Goal: Communication & Community: Share content

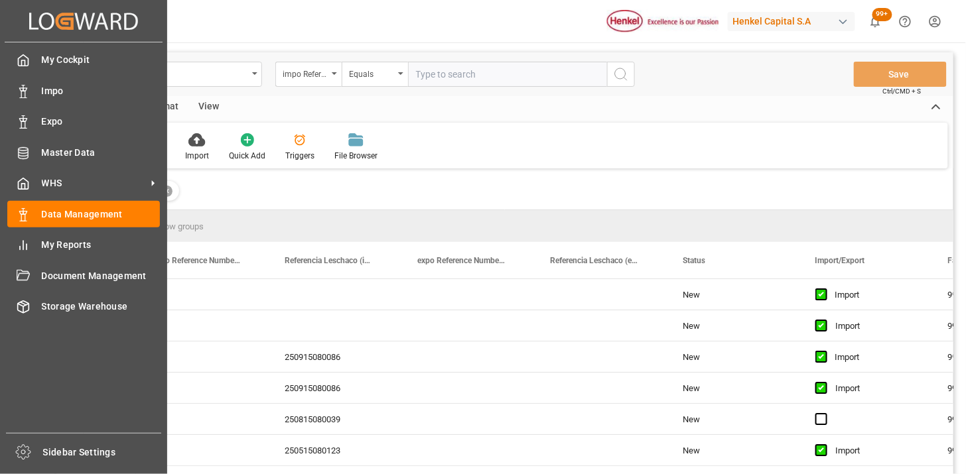
drag, startPoint x: 56, startPoint y: 91, endPoint x: 3, endPoint y: 135, distance: 68.8
click at [54, 92] on span "Impo" at bounding box center [101, 91] width 119 height 14
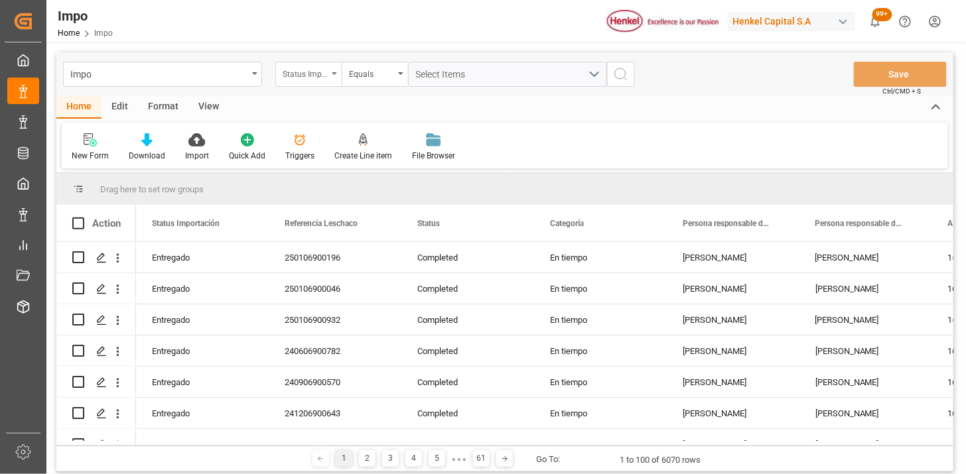
click at [324, 74] on div "Status Importación" at bounding box center [305, 72] width 45 height 15
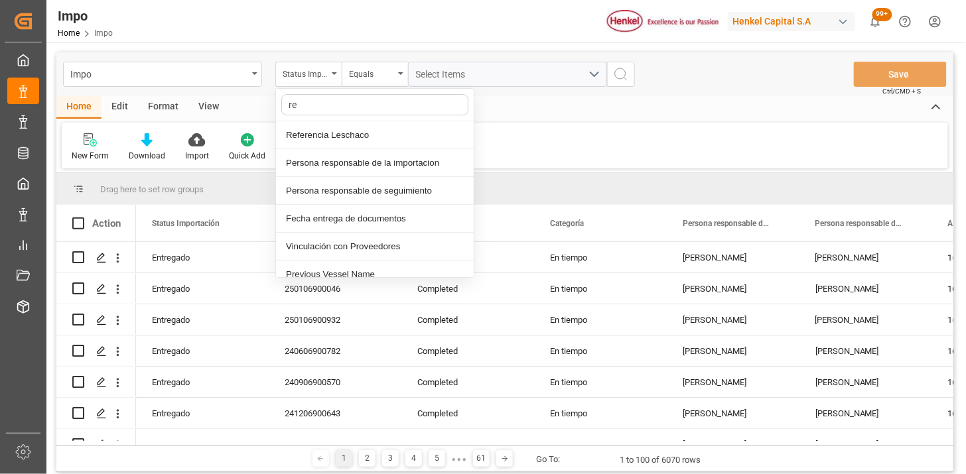
type input "ref"
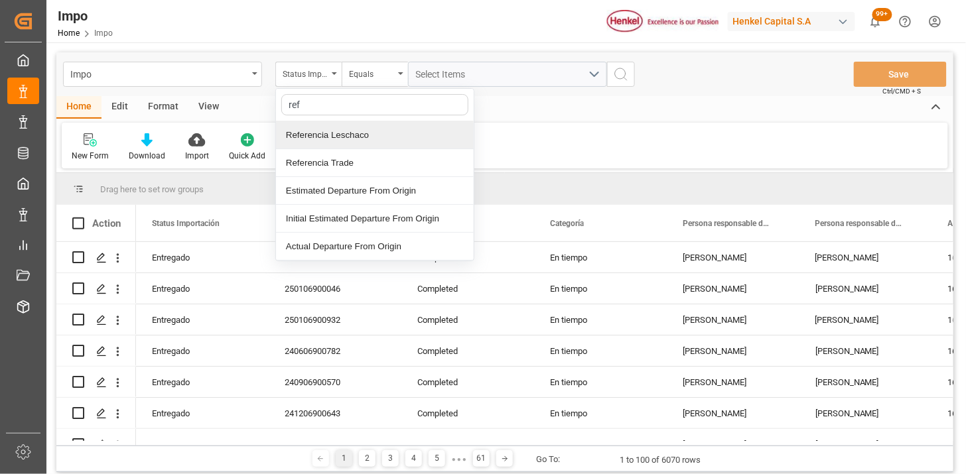
drag, startPoint x: 352, startPoint y: 136, endPoint x: 413, endPoint y: 58, distance: 98.8
click at [359, 129] on div "Referencia Leschaco" at bounding box center [375, 135] width 198 height 28
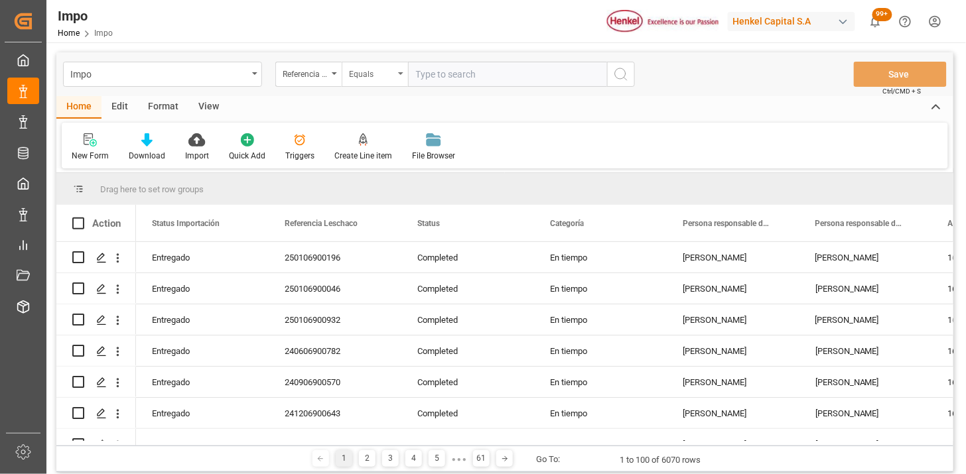
click at [365, 74] on div "Equals" at bounding box center [371, 72] width 45 height 15
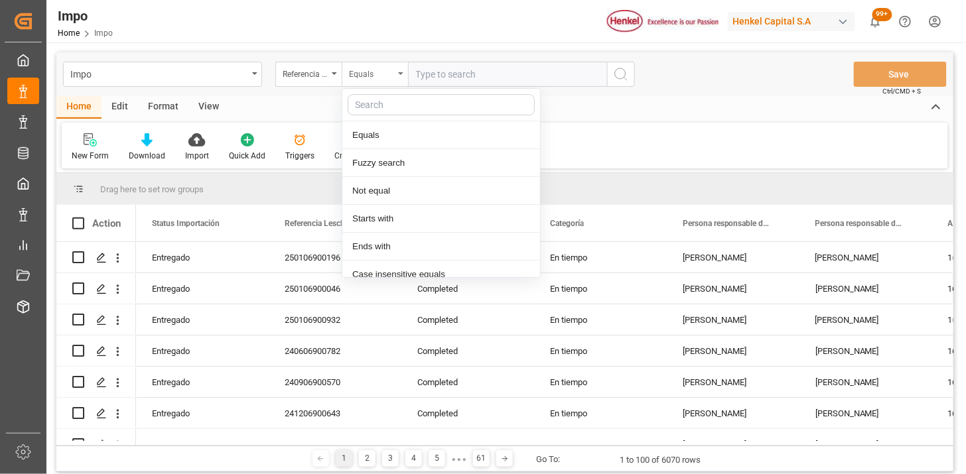
scroll to position [66, 0]
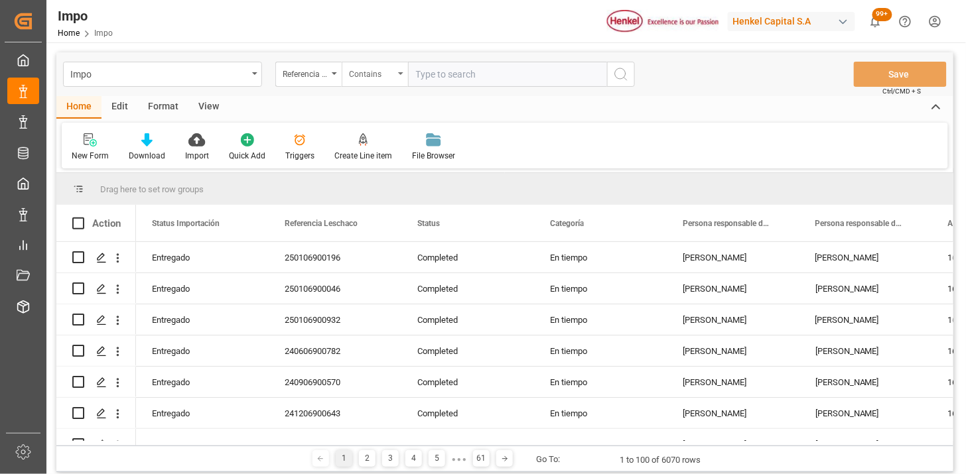
paste input "250906900507 250906900506 250906900505 250906900504"
type input "250906900507,250906900506,250906900505,250906900504"
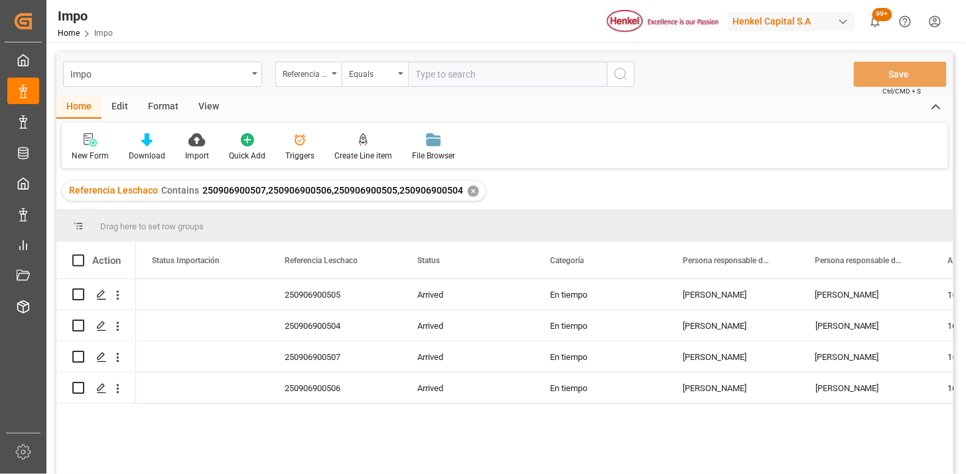
drag, startPoint x: 214, startPoint y: 103, endPoint x: 121, endPoint y: 130, distance: 96.8
click at [214, 104] on div "View" at bounding box center [208, 107] width 40 height 23
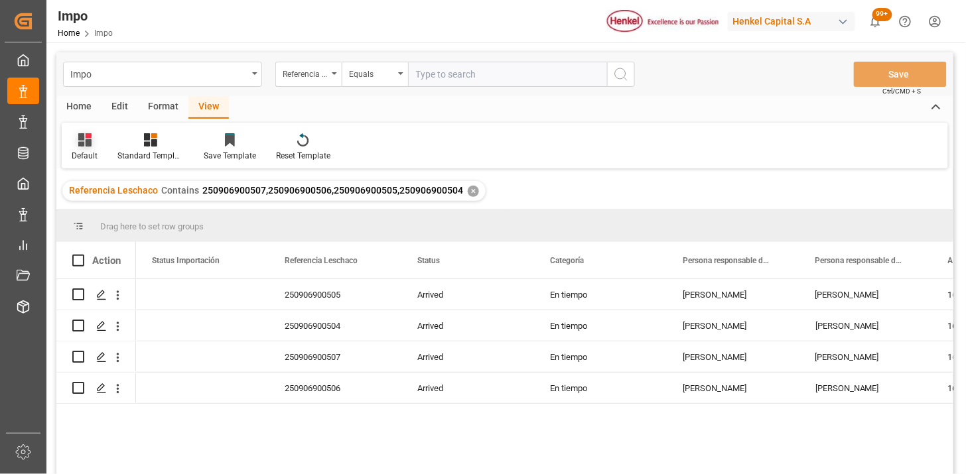
drag, startPoint x: 88, startPoint y: 135, endPoint x: 96, endPoint y: 161, distance: 26.9
click at [88, 135] on icon at bounding box center [88, 135] width 6 height 5
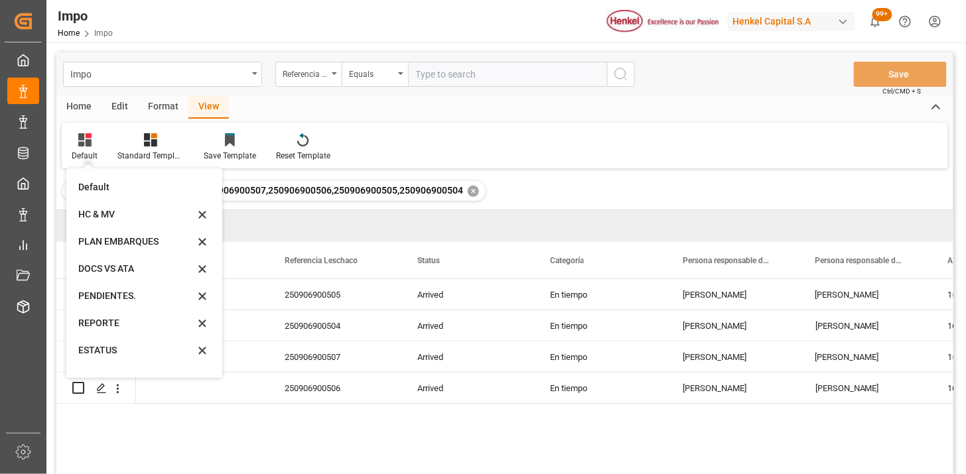
scroll to position [73, 0]
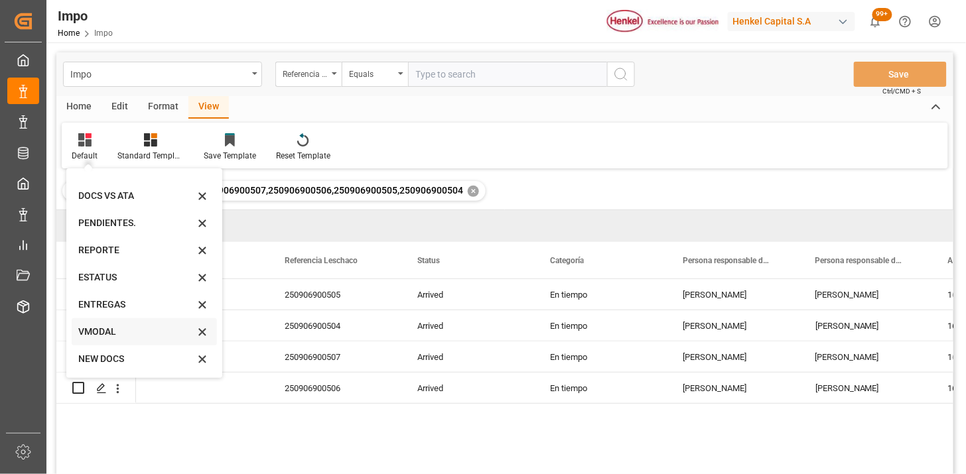
click at [110, 333] on div "VMODAL" at bounding box center [136, 332] width 116 height 14
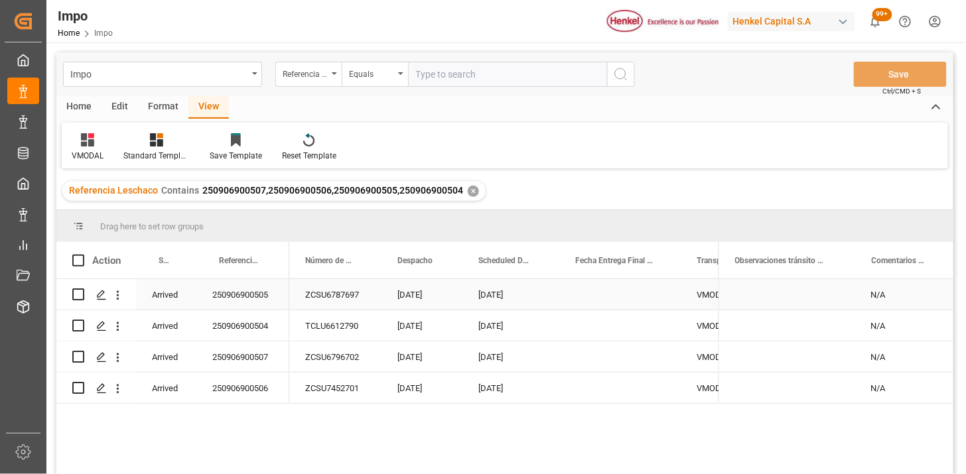
click at [259, 301] on div "250906900505" at bounding box center [242, 294] width 93 height 31
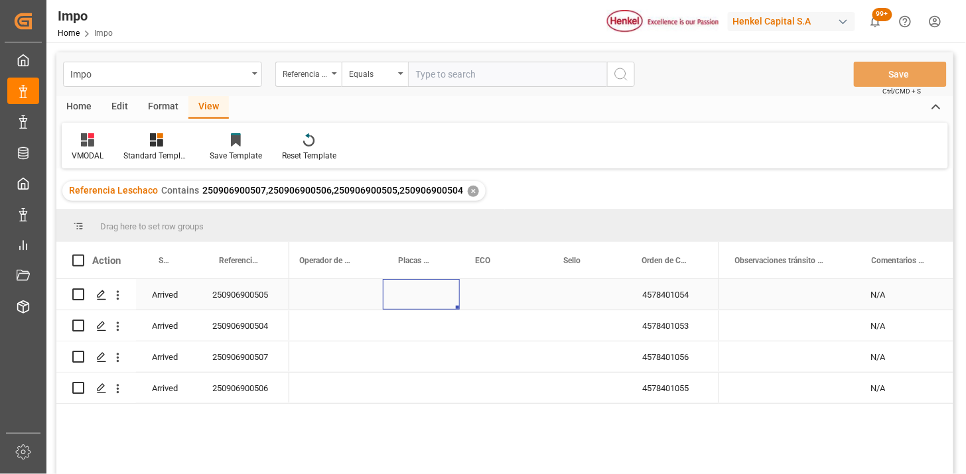
scroll to position [0, 601]
click at [333, 326] on div "Press SPACE to select this row." at bounding box center [339, 326] width 99 height 31
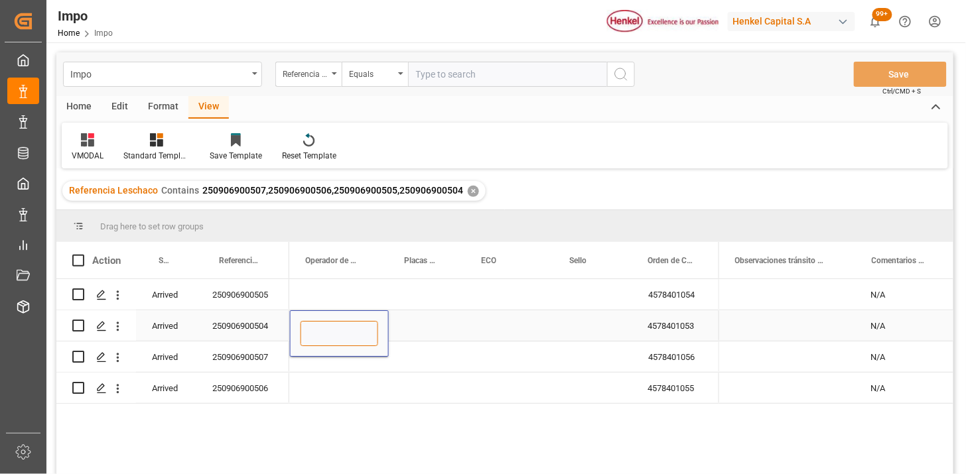
click at [333, 326] on input "Press SPACE to select this row." at bounding box center [340, 333] width 78 height 25
type input "AMINADAB CASTILLO"
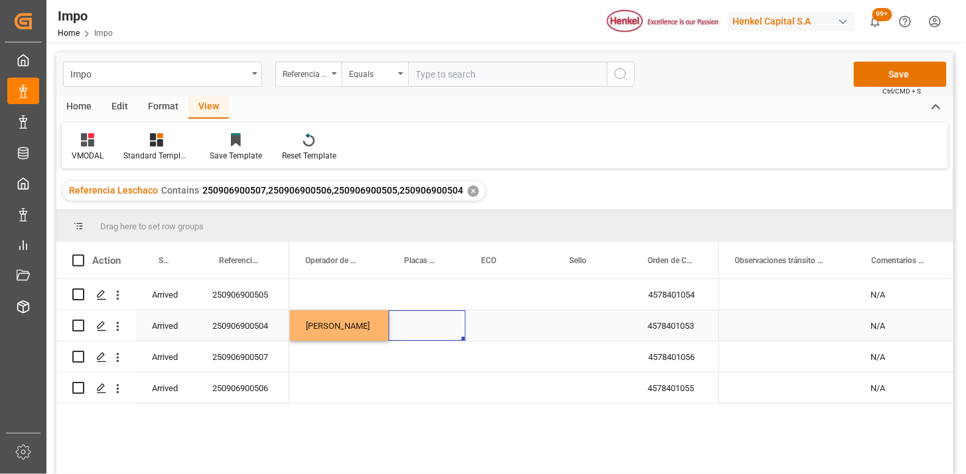
click at [419, 321] on div "Press SPACE to select this row." at bounding box center [427, 326] width 77 height 31
click at [419, 323] on input "Press SPACE to select this row." at bounding box center [427, 333] width 56 height 25
type input "18AV7C"
click at [508, 325] on div "Press SPACE to select this row." at bounding box center [510, 326] width 88 height 31
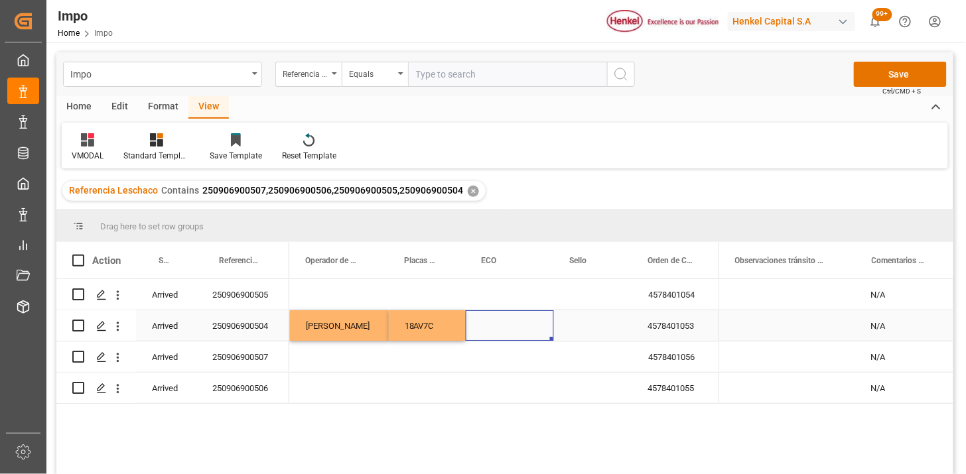
click at [508, 325] on div "Press SPACE to select this row." at bounding box center [510, 326] width 88 height 31
click at [508, 325] on input "Press SPACE to select this row." at bounding box center [509, 333] width 67 height 25
type input "FXEU236702"
click at [332, 355] on div "Press SPACE to select this row." at bounding box center [339, 357] width 99 height 31
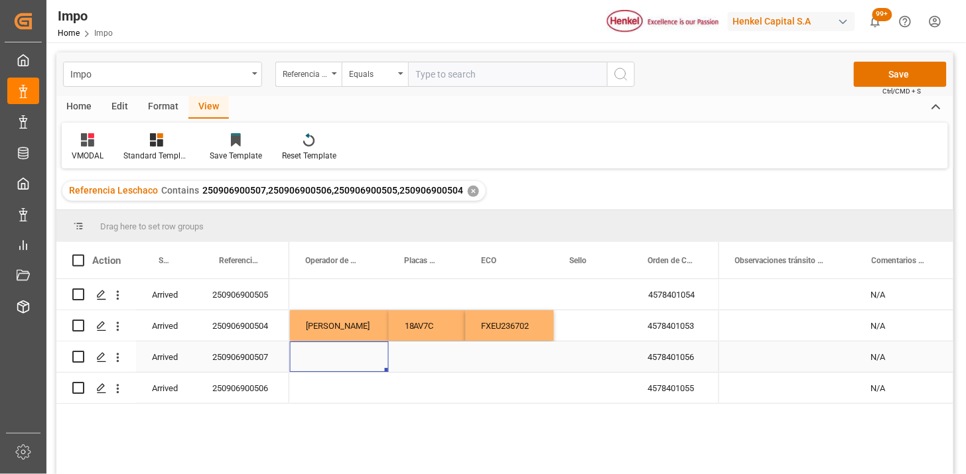
click at [333, 355] on div "Press SPACE to select this row." at bounding box center [339, 357] width 99 height 31
click at [333, 356] on input "Press SPACE to select this row." at bounding box center [340, 364] width 78 height 25
type input "JOSE OTERO"
click at [427, 354] on div "Press SPACE to select this row." at bounding box center [427, 357] width 77 height 31
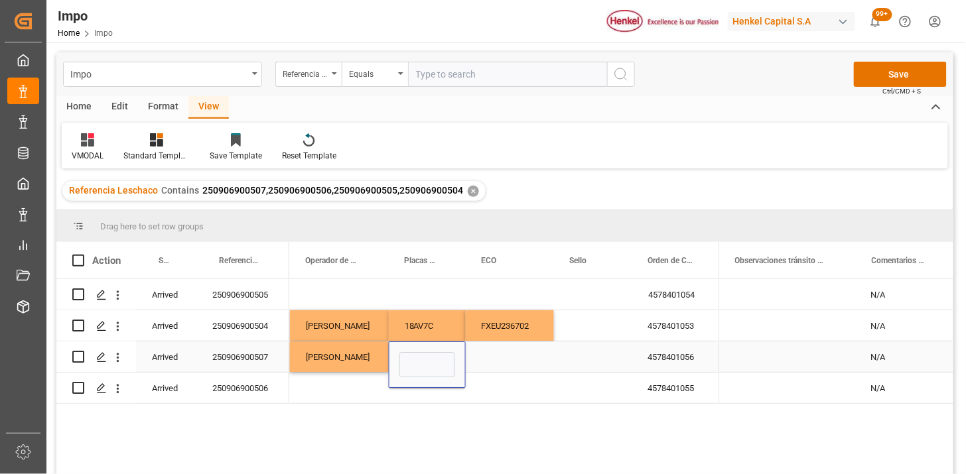
click at [427, 354] on input "Press SPACE to select this row." at bounding box center [427, 364] width 56 height 25
type input "34BH9A"
click at [501, 356] on div "Press SPACE to select this row." at bounding box center [510, 357] width 88 height 31
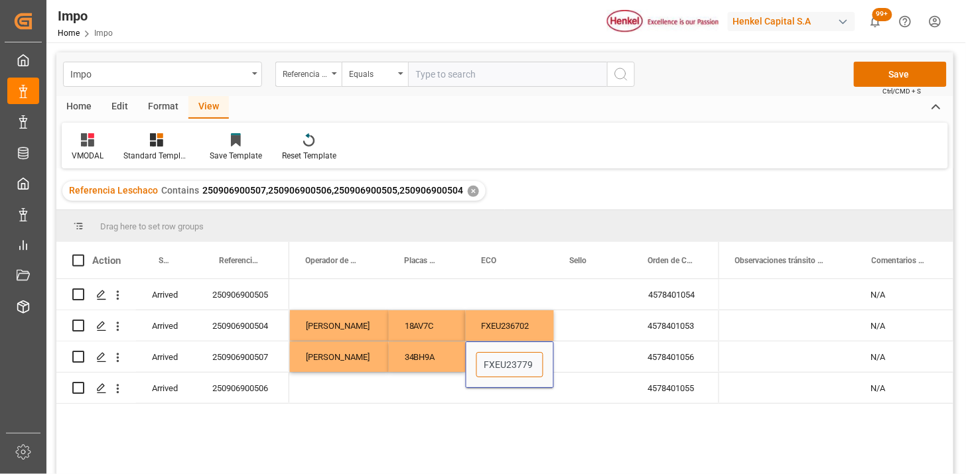
type input "FXEU237792"
click at [361, 383] on div "Press SPACE to select this row." at bounding box center [339, 388] width 99 height 31
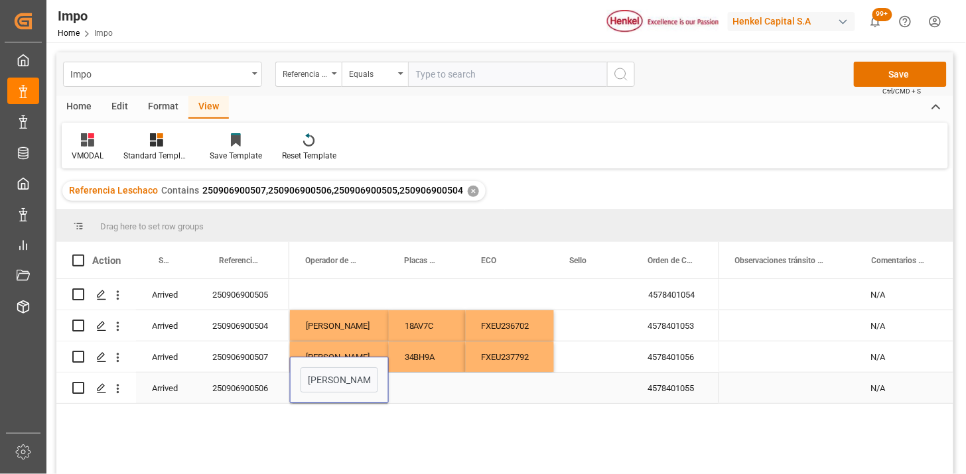
type input "LUIS FLORES"
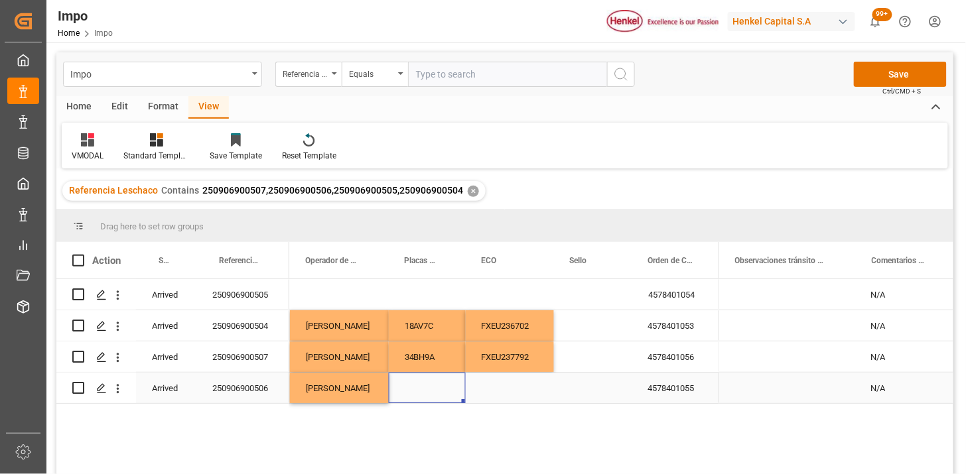
click at [419, 390] on div "Press SPACE to select this row." at bounding box center [427, 388] width 77 height 31
click at [419, 390] on input "Press SPACE to select this row." at bounding box center [427, 380] width 56 height 25
type input "81AL1F"
click at [498, 392] on div "Press SPACE to select this row." at bounding box center [510, 388] width 88 height 31
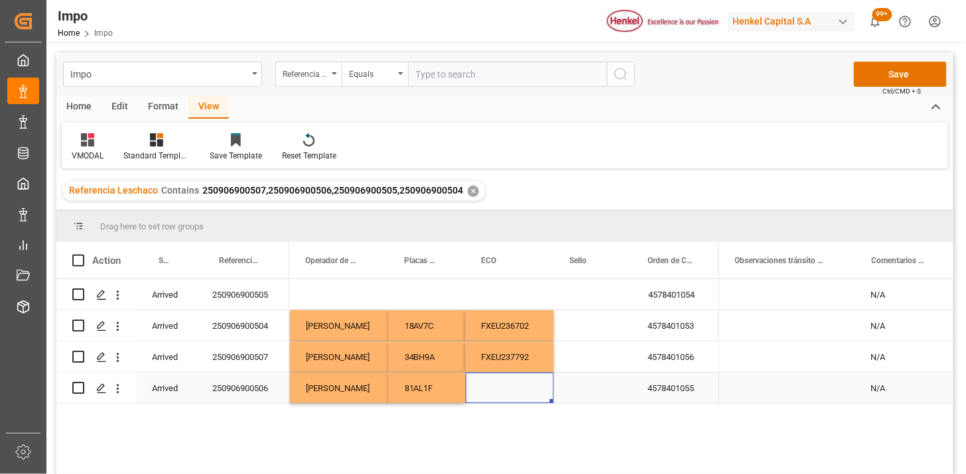
click at [498, 392] on div "Press SPACE to select this row." at bounding box center [510, 388] width 88 height 31
click at [498, 392] on input "Press SPACE to select this row." at bounding box center [509, 380] width 67 height 25
type input "FXEU232449"
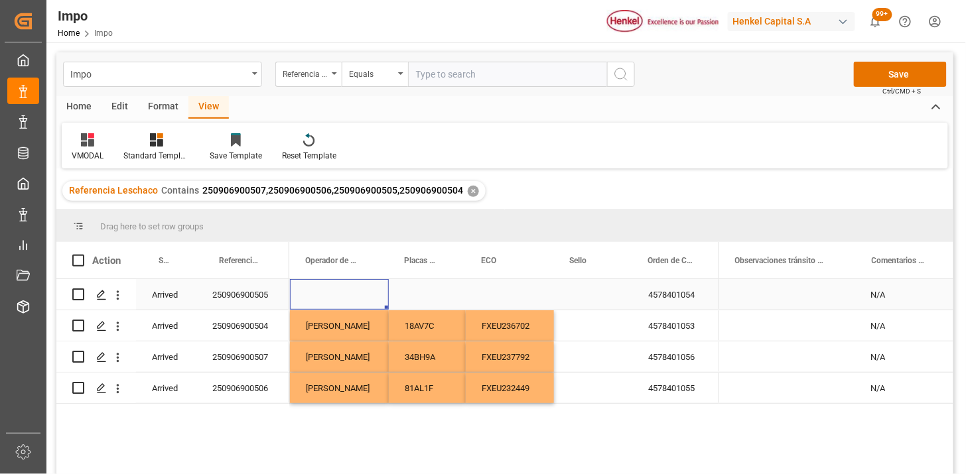
click at [356, 294] on div "Press SPACE to select this row." at bounding box center [339, 294] width 99 height 31
click at [356, 294] on input "Press SPACE to select this row." at bounding box center [340, 302] width 78 height 25
type input "EDGAR VACA"
click at [420, 291] on div "Press SPACE to select this row." at bounding box center [427, 294] width 77 height 31
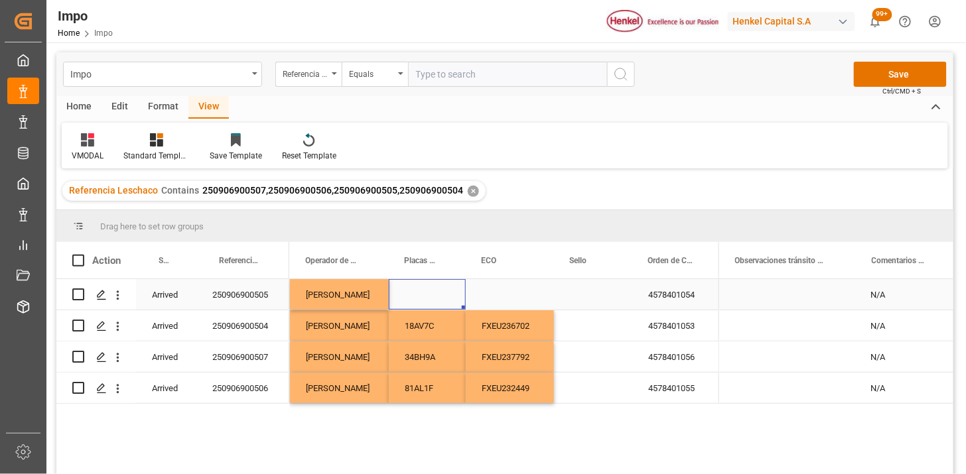
click at [420, 290] on div "Press SPACE to select this row." at bounding box center [427, 294] width 77 height 31
click at [419, 290] on input "Press SPACE to select this row." at bounding box center [427, 302] width 56 height 25
type input "74BD1V"
click at [483, 295] on div "Press SPACE to select this row." at bounding box center [510, 294] width 88 height 31
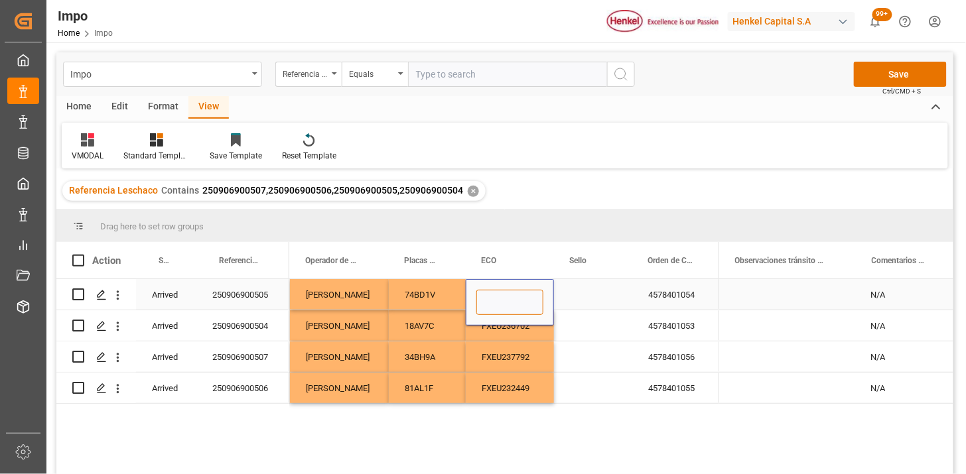
click at [483, 295] on input "Press SPACE to select this row." at bounding box center [509, 302] width 67 height 25
type input "FXEU234979"
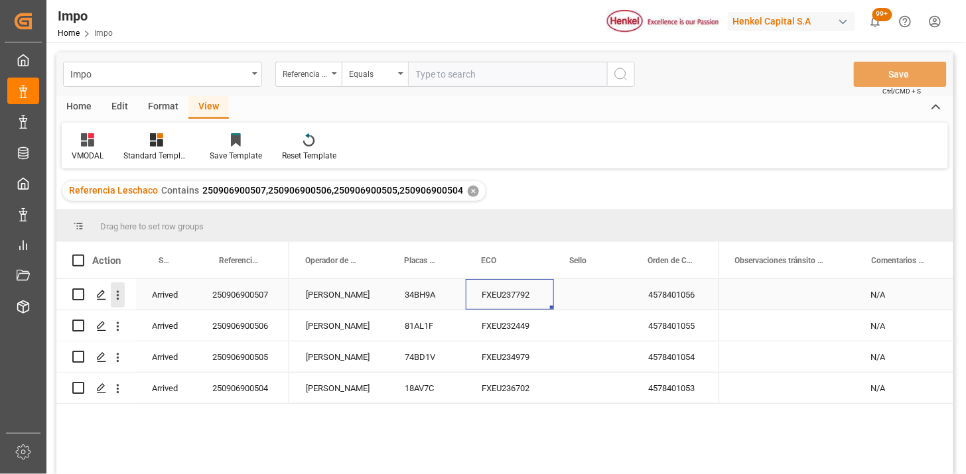
click at [117, 303] on button "open menu" at bounding box center [118, 295] width 14 height 25
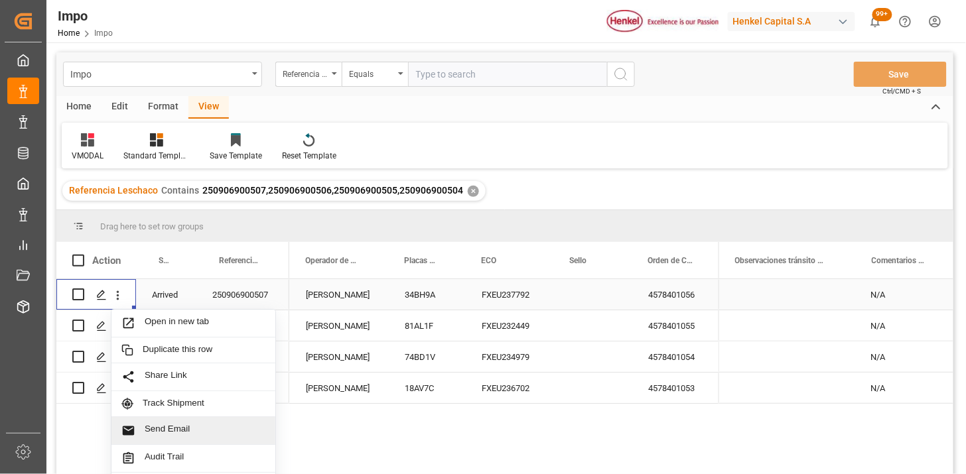
click at [220, 439] on div "Send Email" at bounding box center [193, 431] width 164 height 28
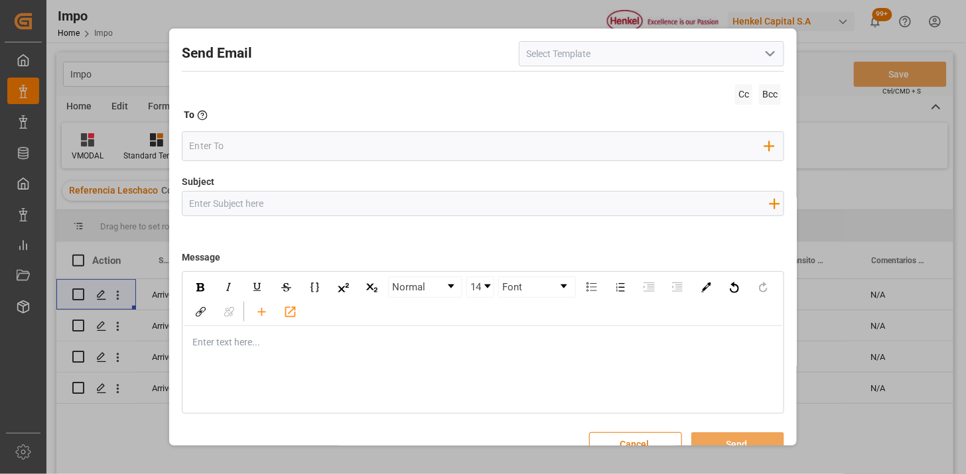
click at [774, 57] on button "open menu" at bounding box center [770, 54] width 20 height 21
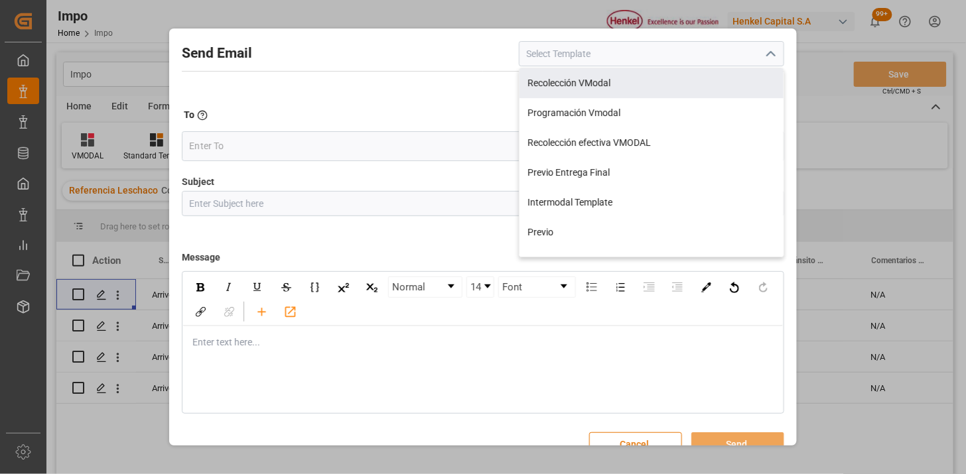
drag, startPoint x: 645, startPoint y: 92, endPoint x: 609, endPoint y: 123, distance: 47.9
click at [644, 94] on div "Recolección VModal" at bounding box center [652, 83] width 264 height 30
type input "Recolección VModal"
type input "RECOLECCIÓN {{scheduledDeliveryDate}} || OC {{customerpoDerived}} || {{freightF…"
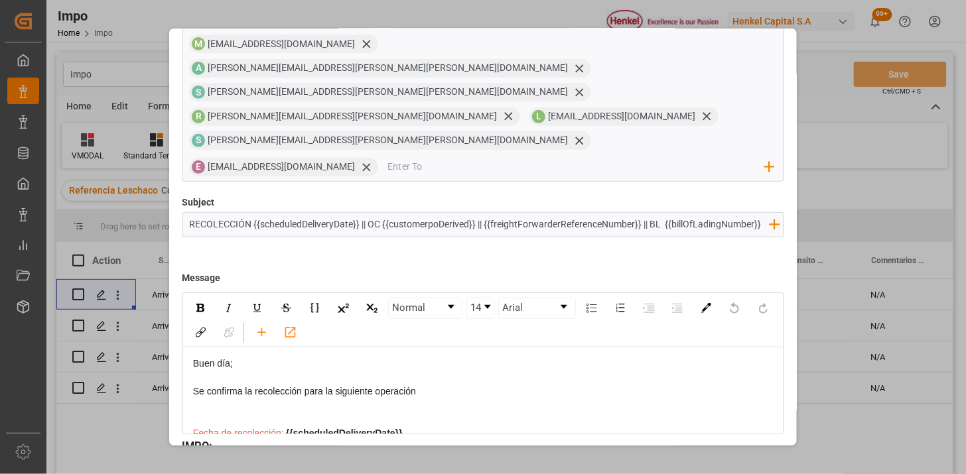
scroll to position [126, 0]
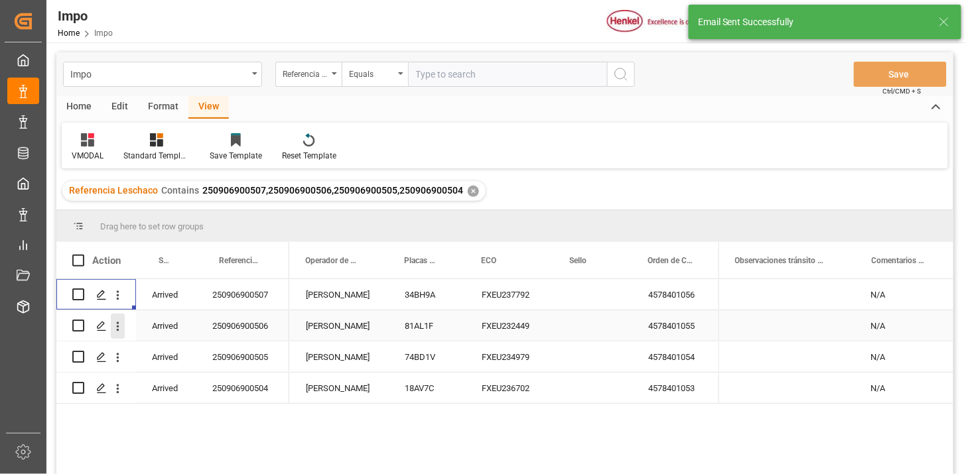
click at [122, 330] on icon "open menu" at bounding box center [118, 327] width 14 height 14
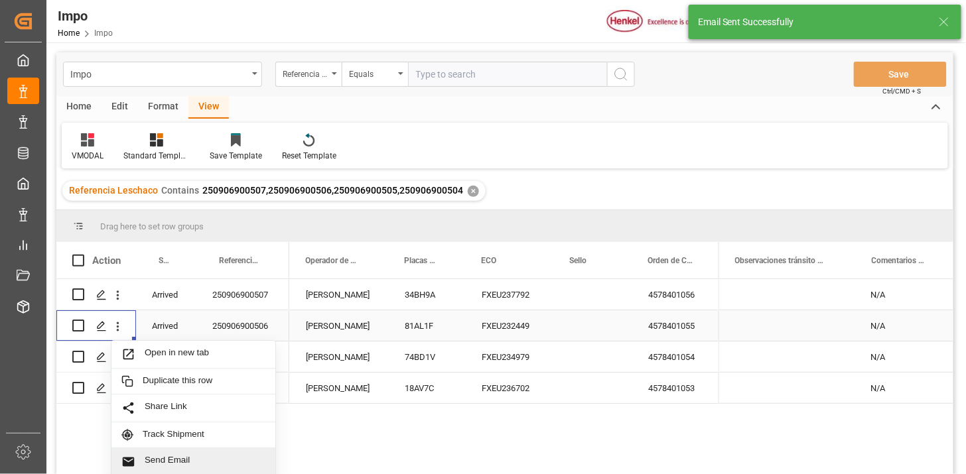
drag, startPoint x: 189, startPoint y: 459, endPoint x: 244, endPoint y: 435, distance: 59.7
click at [188, 459] on span "Send Email" at bounding box center [205, 462] width 121 height 14
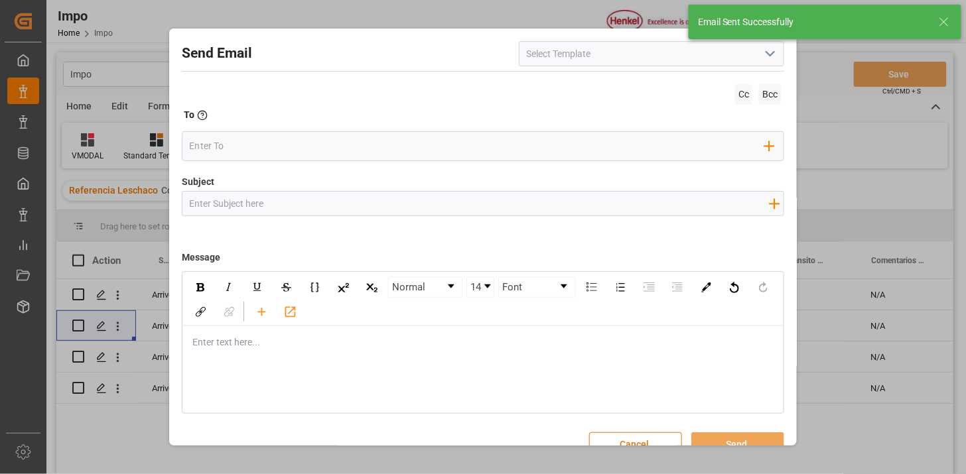
click at [760, 54] on button "open menu" at bounding box center [770, 54] width 20 height 21
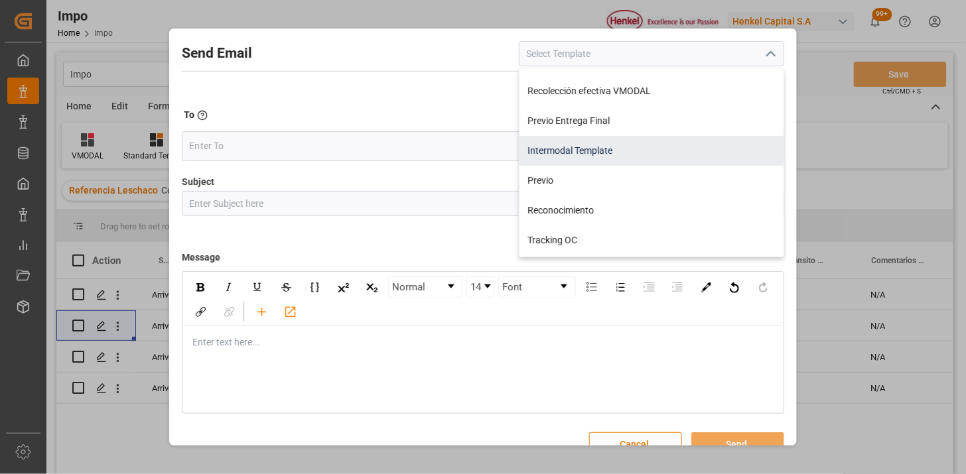
scroll to position [0, 0]
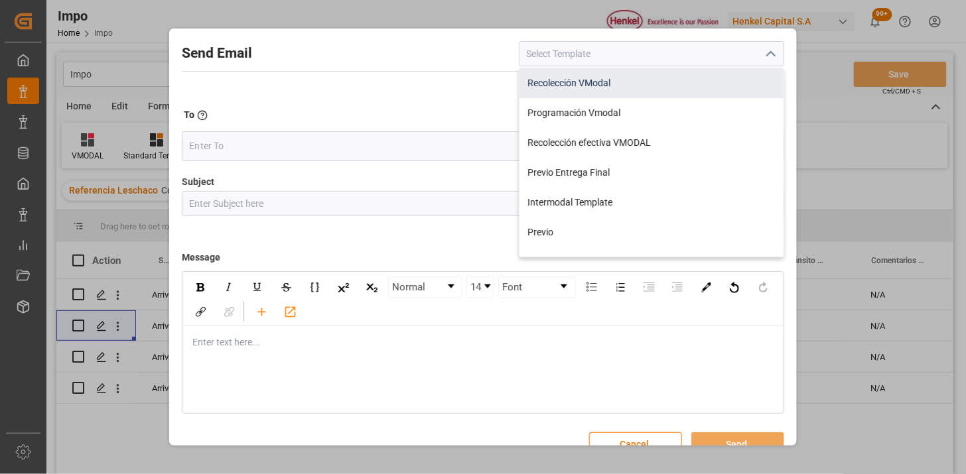
click at [589, 88] on div "Recolección VModal" at bounding box center [652, 83] width 264 height 30
type input "Recolección VModal"
type input "RECOLECCIÓN {{scheduledDeliveryDate}} || OC {{customerpoDerived}} || {{freightF…"
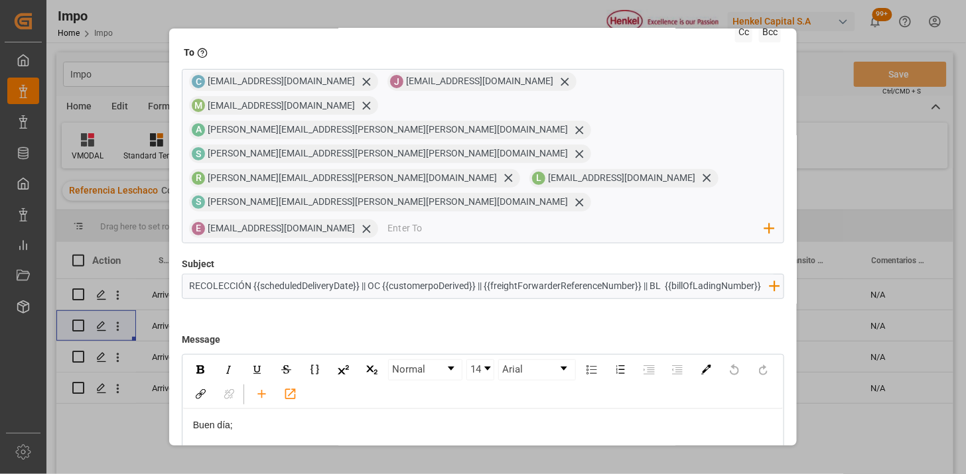
scroll to position [126, 0]
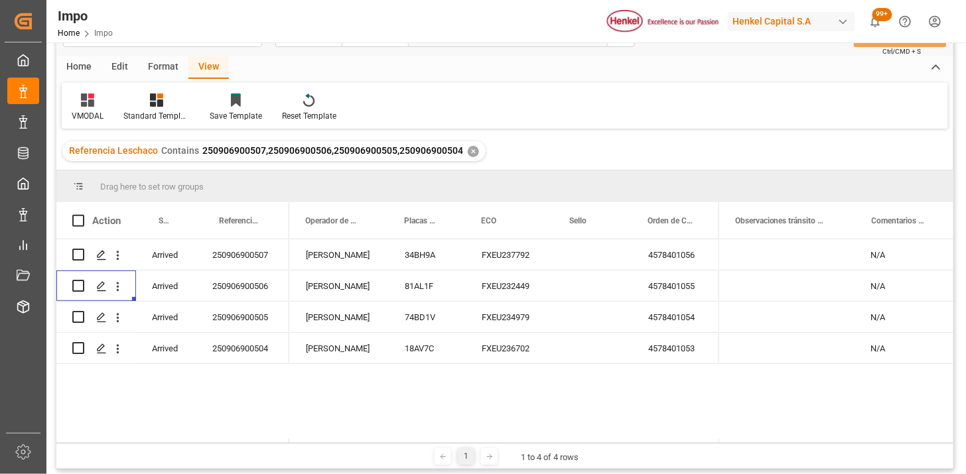
scroll to position [74, 0]
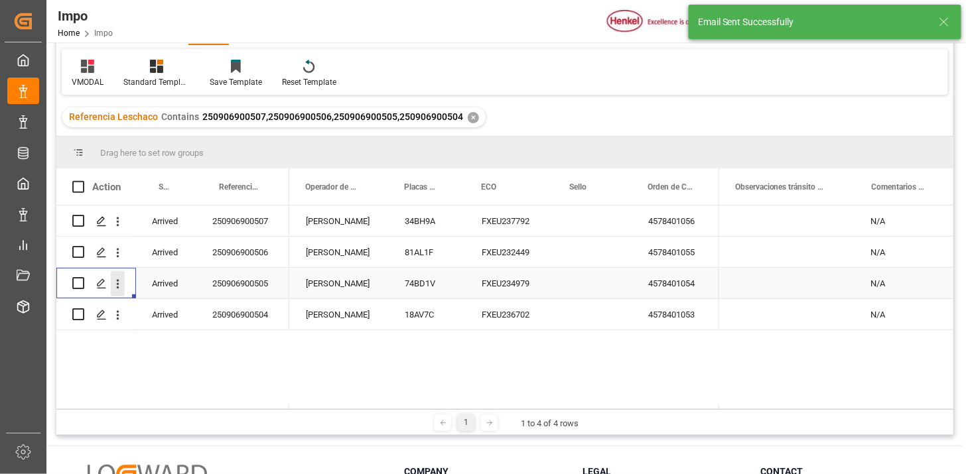
click at [123, 283] on icon "open menu" at bounding box center [118, 284] width 14 height 14
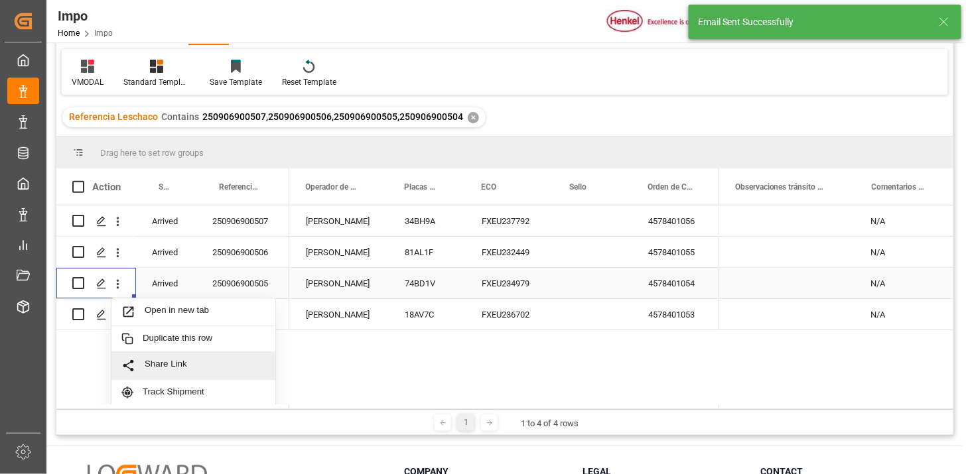
scroll to position [29, 0]
click at [196, 390] on span "Send Email" at bounding box center [205, 391] width 121 height 14
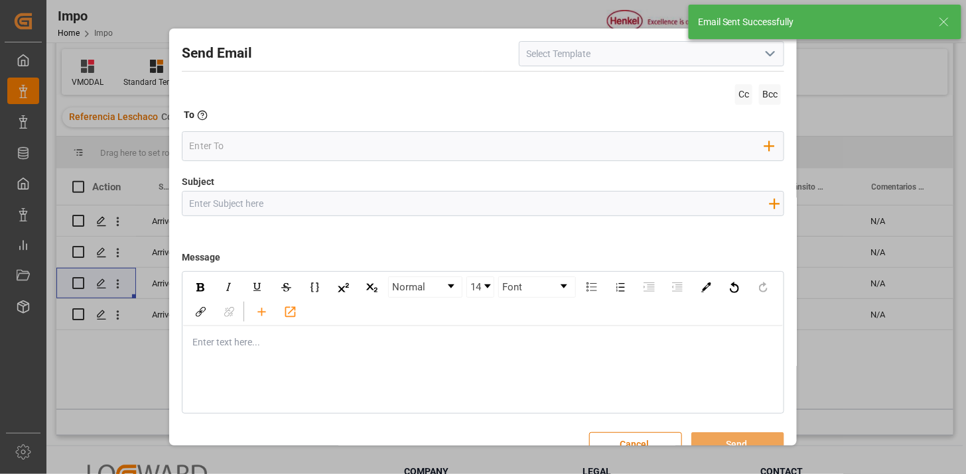
drag, startPoint x: 762, startPoint y: 56, endPoint x: 747, endPoint y: 63, distance: 16.3
click at [763, 56] on icon "open menu" at bounding box center [770, 54] width 16 height 16
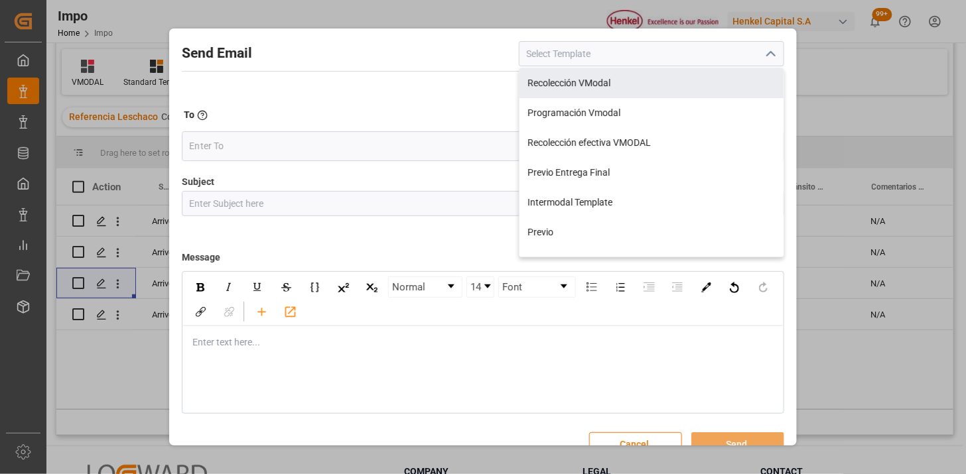
click at [655, 76] on div "Recolección VModal" at bounding box center [652, 83] width 264 height 30
type input "Recolección VModal"
type input "RECOLECCIÓN {{scheduledDeliveryDate}} || OC {{customerpoDerived}} || {{freightF…"
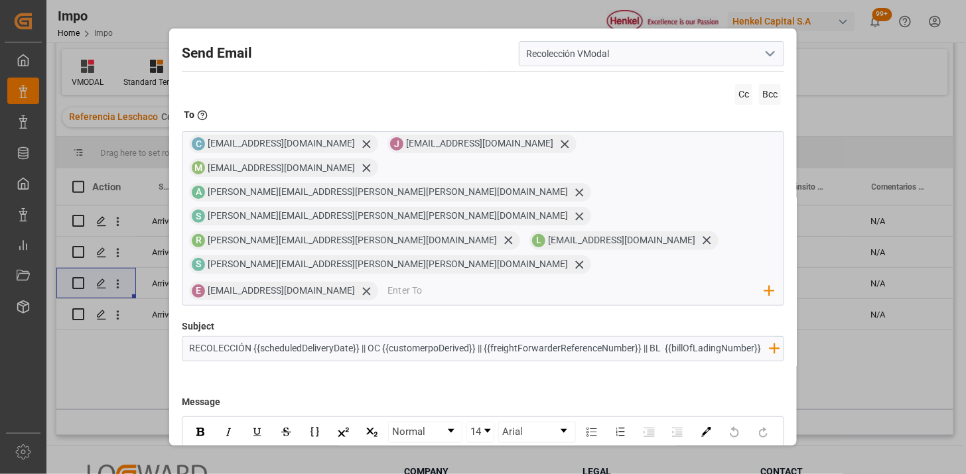
scroll to position [126, 0]
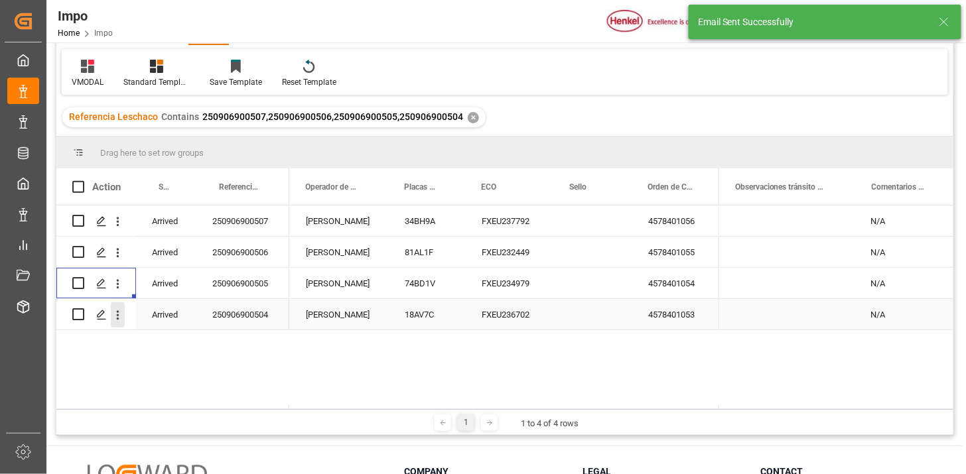
click at [115, 316] on icon "open menu" at bounding box center [118, 316] width 14 height 14
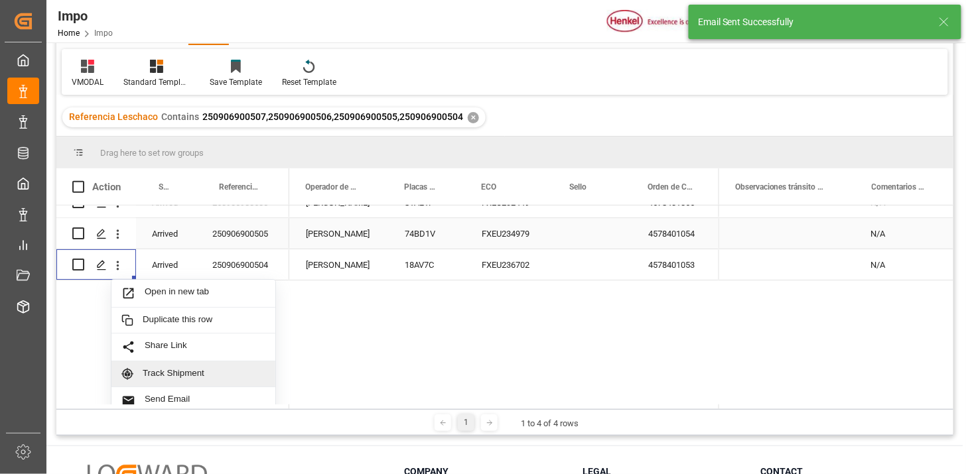
scroll to position [117, 0]
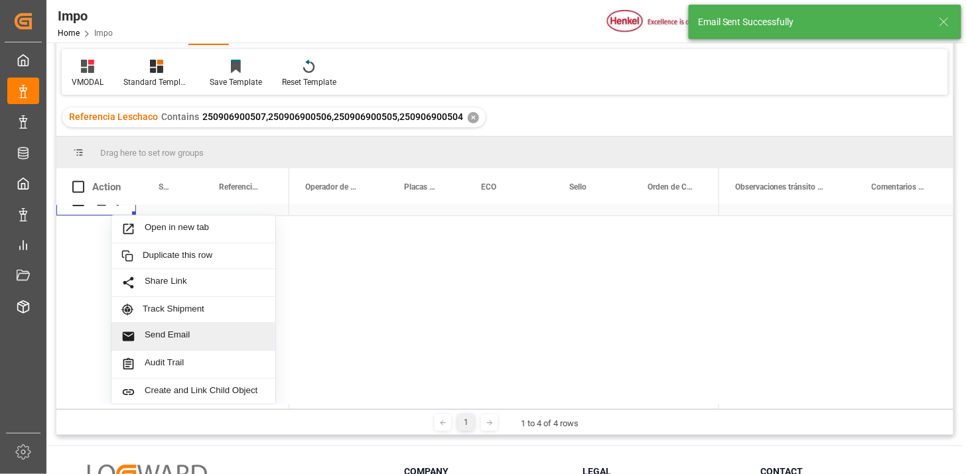
click at [228, 330] on span "Send Email" at bounding box center [205, 337] width 121 height 14
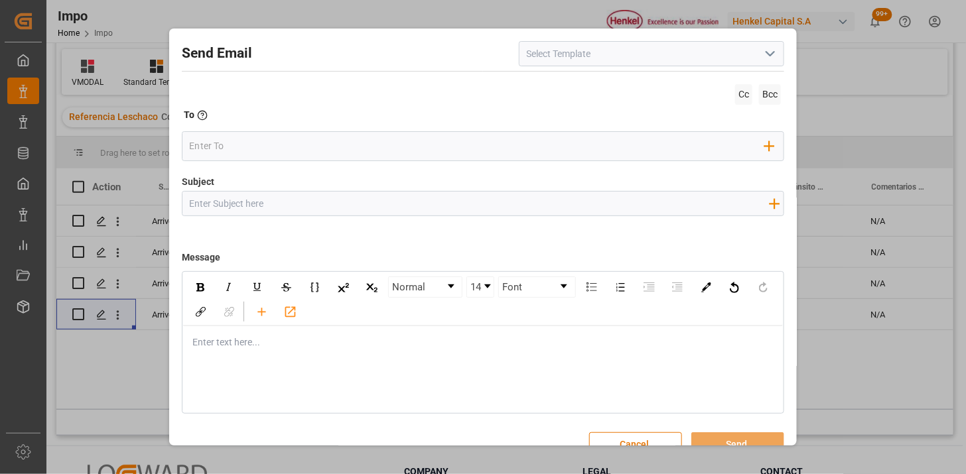
drag, startPoint x: 771, startPoint y: 54, endPoint x: 715, endPoint y: 64, distance: 57.2
click at [770, 54] on icon "open menu" at bounding box center [770, 54] width 16 height 16
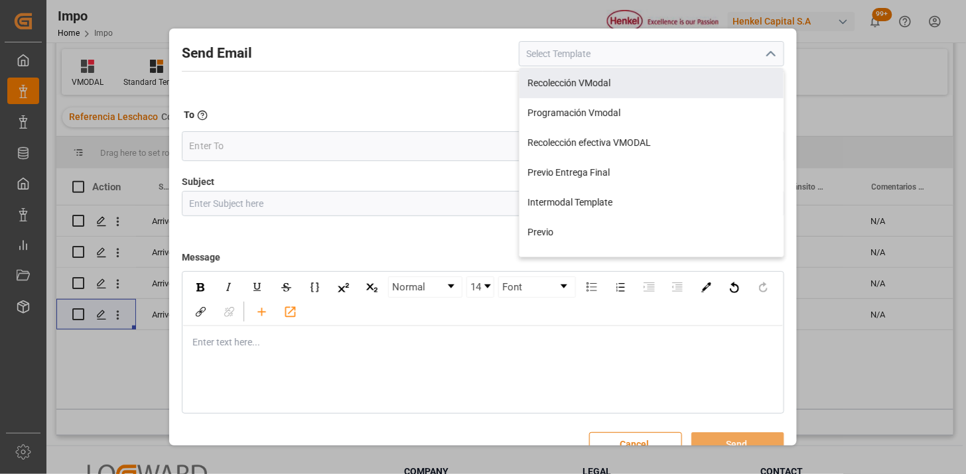
click at [634, 91] on div "Recolección VModal" at bounding box center [652, 83] width 264 height 30
type input "Recolección VModal"
type input "RECOLECCIÓN {{scheduledDeliveryDate}} || OC {{customerpoDerived}} || {{freightF…"
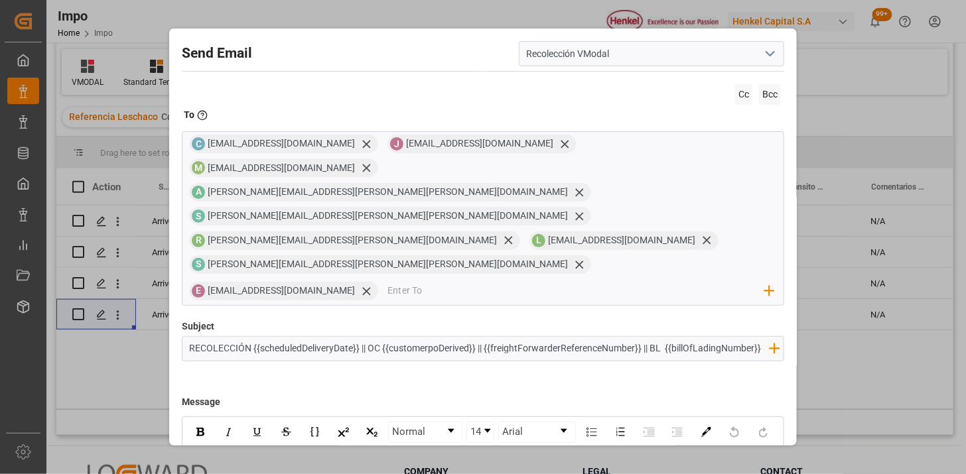
scroll to position [126, 0]
